Goal: Information Seeking & Learning: Find specific fact

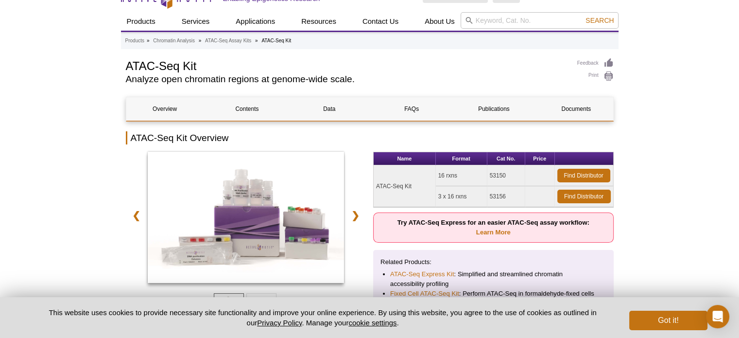
scroll to position [42, 0]
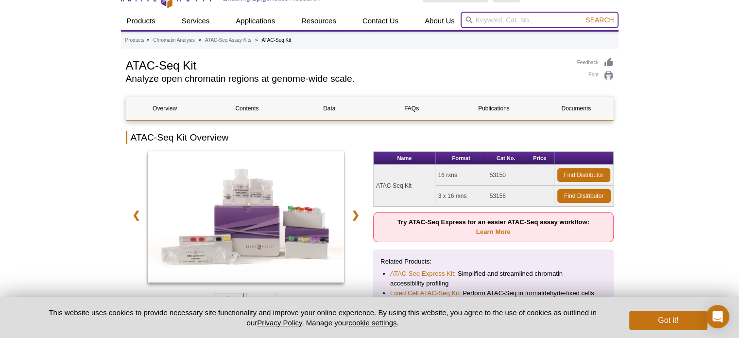
click at [480, 18] on input "search" at bounding box center [540, 20] width 158 height 17
type input "ptn5"
click at [583, 16] on button "Search" at bounding box center [600, 20] width 34 height 9
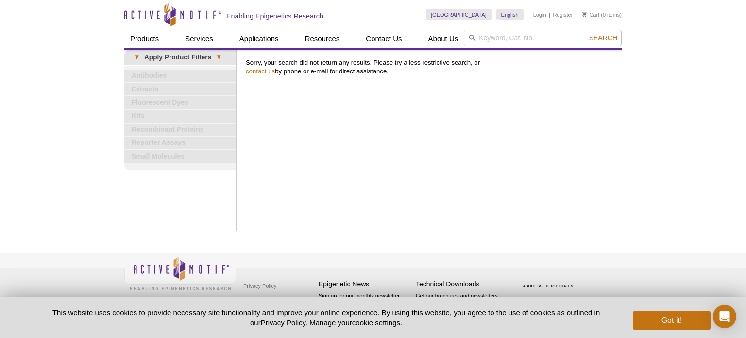
click at [543, 191] on div "Print Results Sorry, your search did not return any results. Please try a less …" at bounding box center [431, 140] width 381 height 181
